Goal: Task Accomplishment & Management: Use online tool/utility

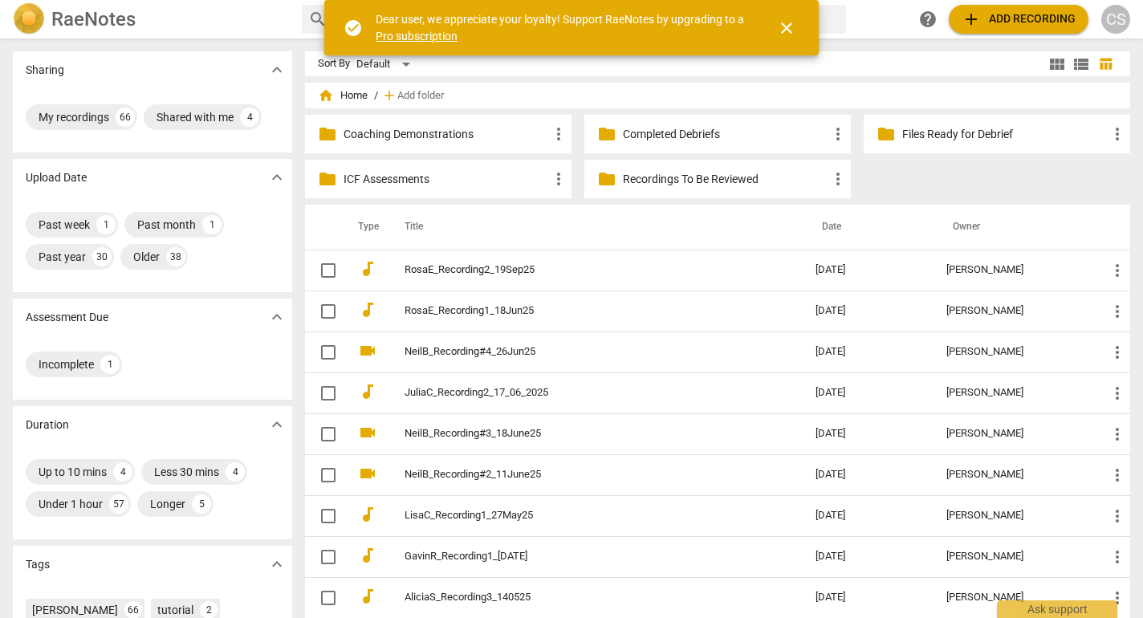
click at [790, 34] on span "close" at bounding box center [786, 27] width 19 height 19
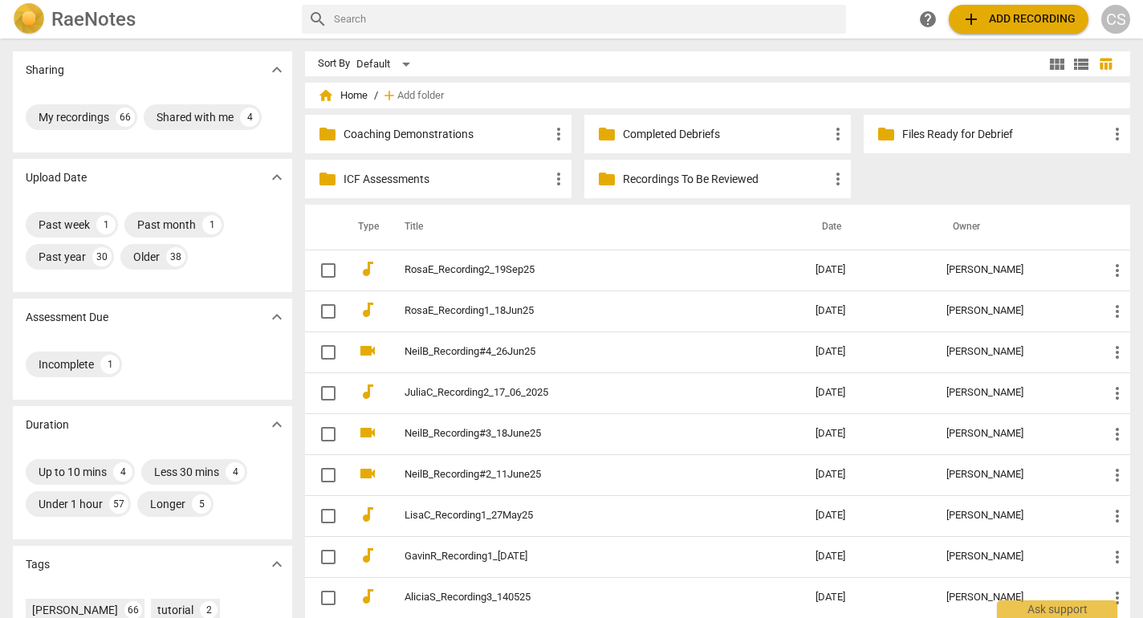
click at [461, 177] on p "ICF Assessments" at bounding box center [447, 179] width 206 height 17
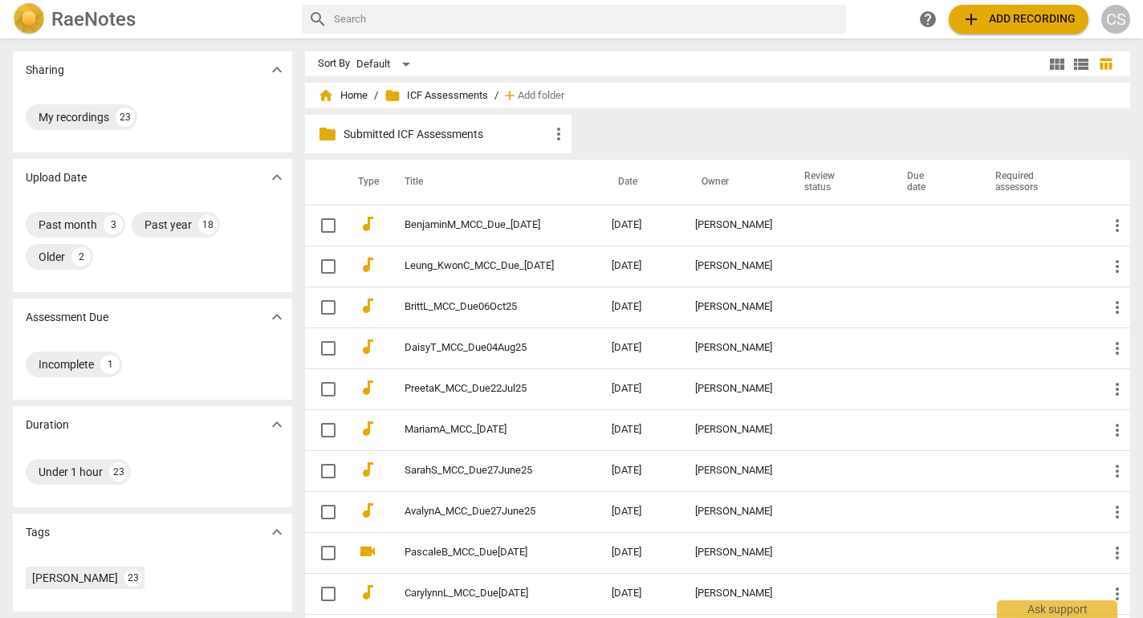
click at [1006, 23] on span "add Add recording" at bounding box center [1019, 19] width 114 height 19
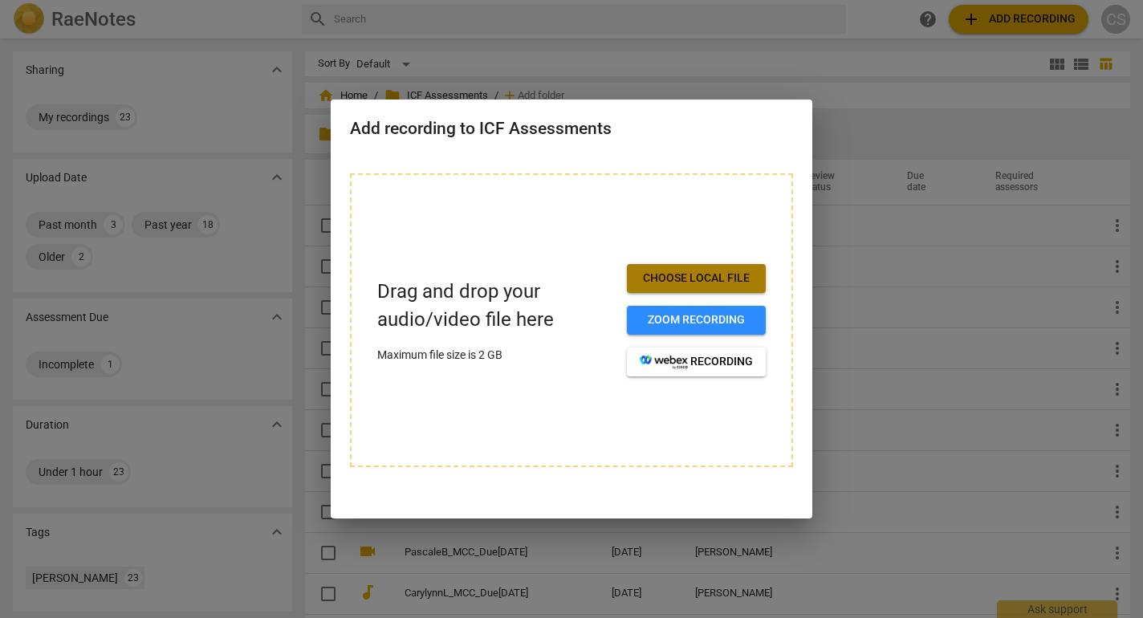
click at [696, 277] on span "Choose local file" at bounding box center [696, 279] width 113 height 16
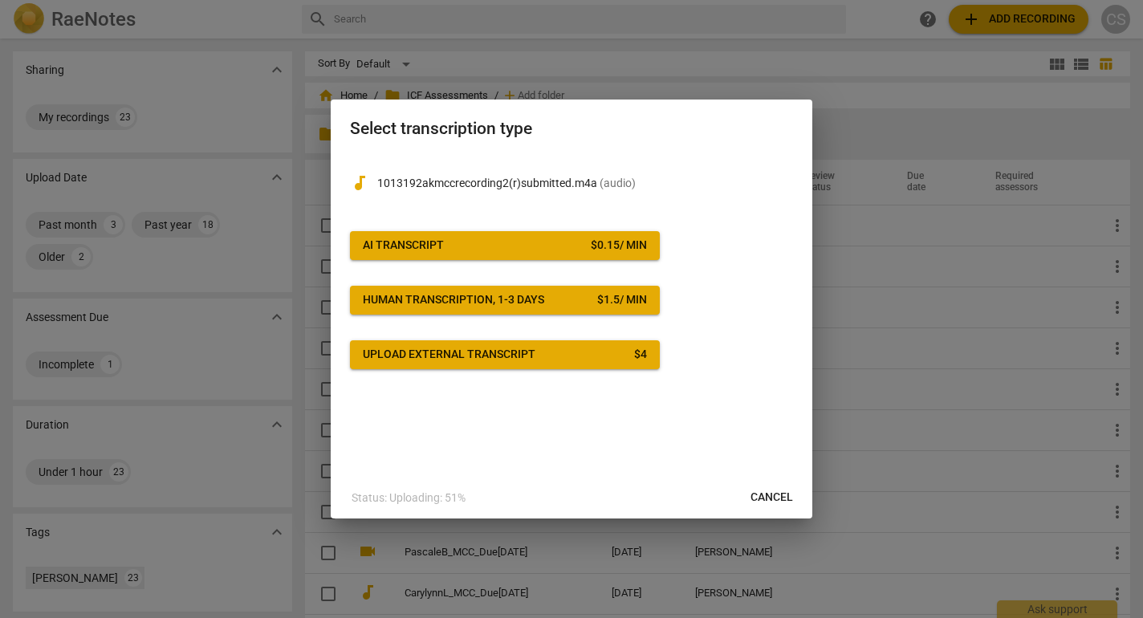
click at [560, 246] on span "AI Transcript $ 0.15 / min" at bounding box center [505, 246] width 284 height 16
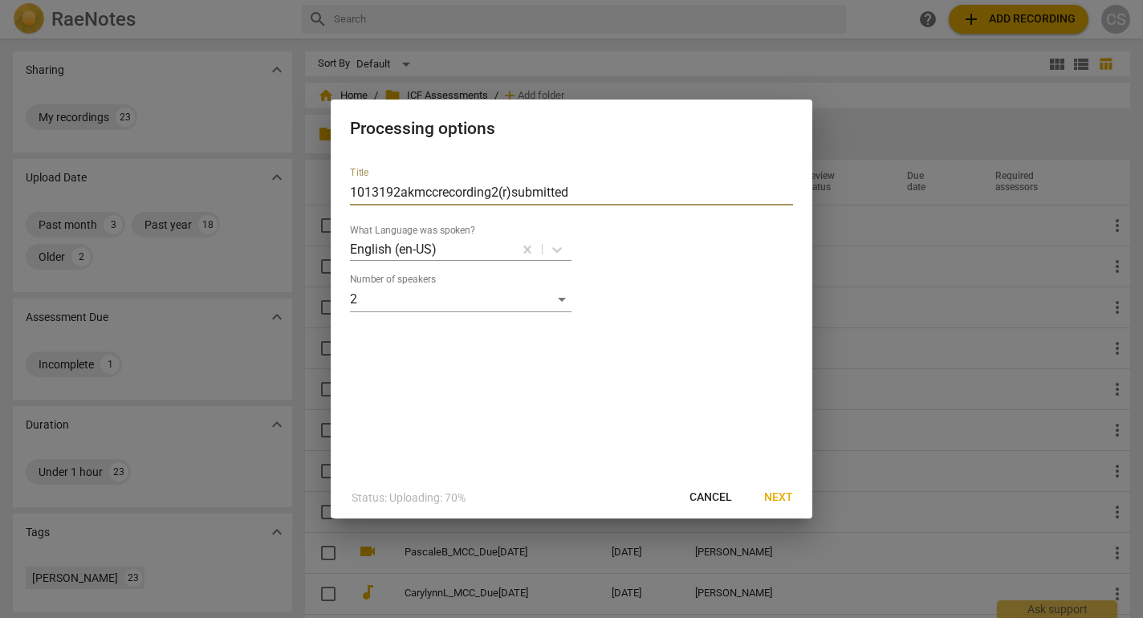
drag, startPoint x: 645, startPoint y: 195, endPoint x: 361, endPoint y: 185, distance: 283.6
click at [361, 185] on input "1013192akmccrecording2(r)submitted" at bounding box center [571, 193] width 443 height 26
type input "AnishaK_MCC_Due24Oct25"
click at [772, 503] on span "Next" at bounding box center [778, 498] width 29 height 16
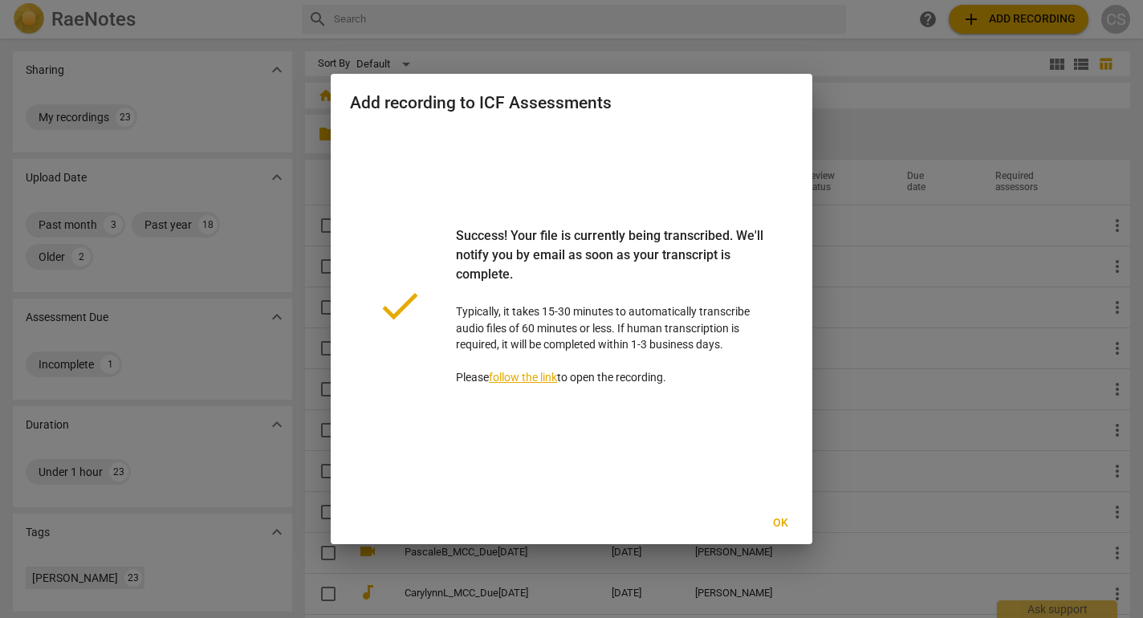
click at [773, 523] on span "Ok" at bounding box center [780, 523] width 26 height 16
